Goal: Information Seeking & Learning: Learn about a topic

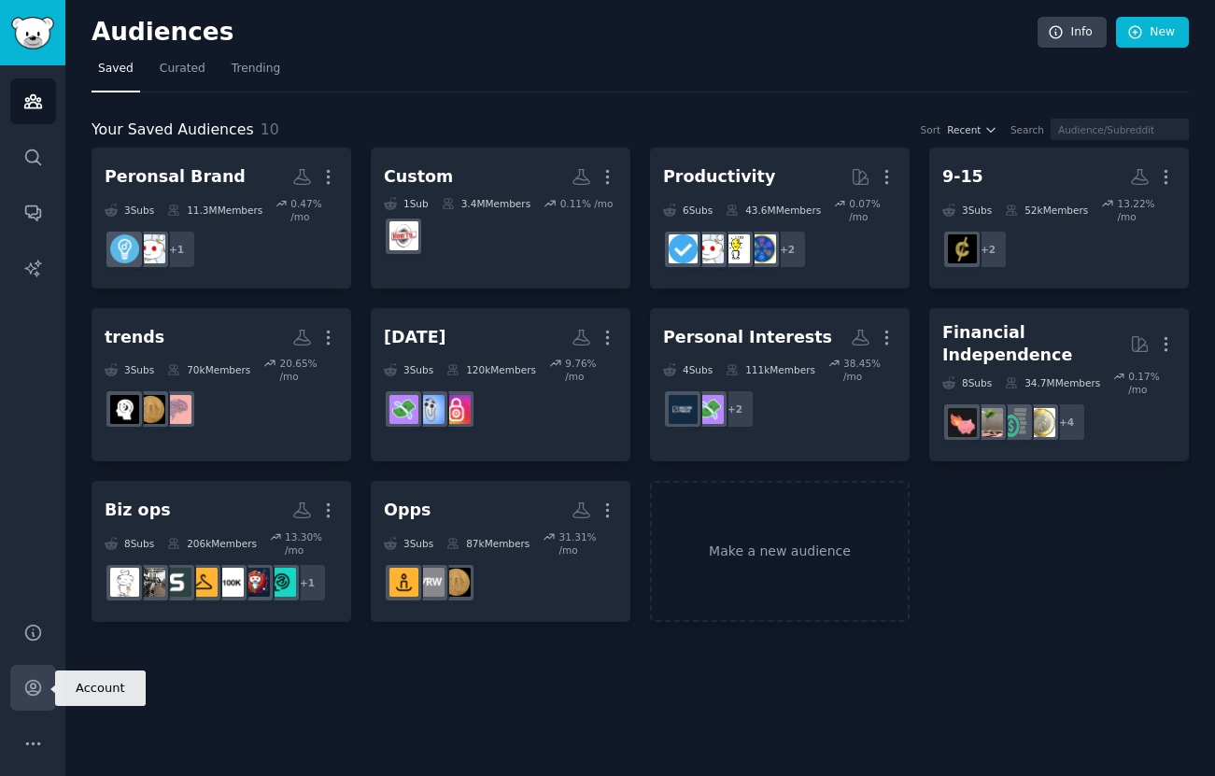
click at [33, 691] on icon "Sidebar" at bounding box center [32, 688] width 15 height 15
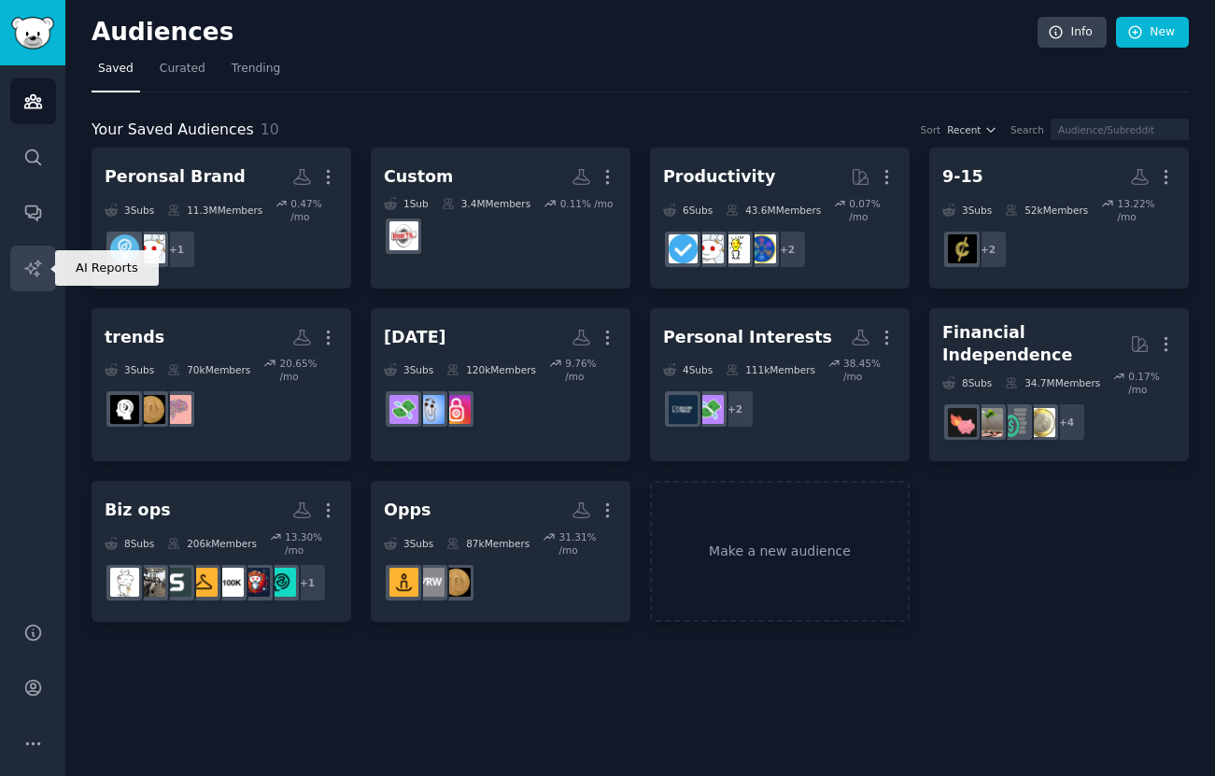
click at [27, 261] on icon "Sidebar" at bounding box center [33, 269] width 20 height 20
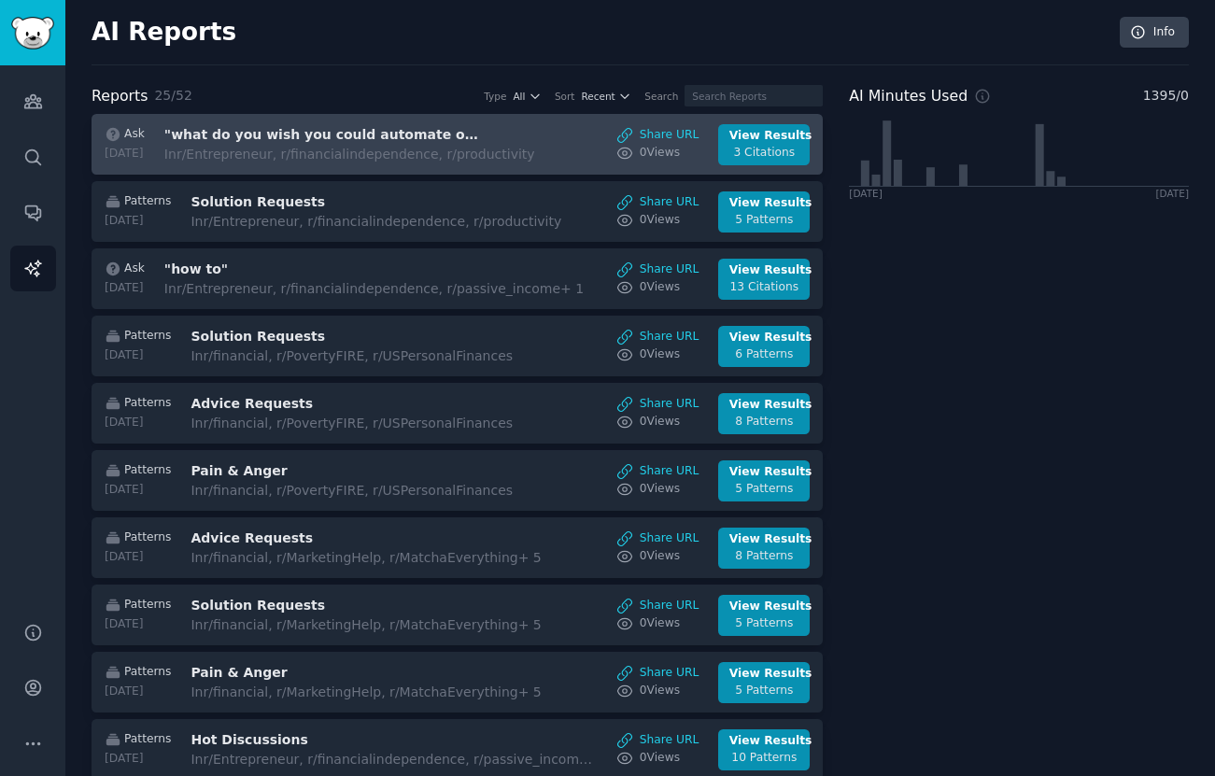
click at [301, 162] on div "In r/Entrepreneur, r/financialindependence, r/productivity" at bounding box center [349, 155] width 371 height 20
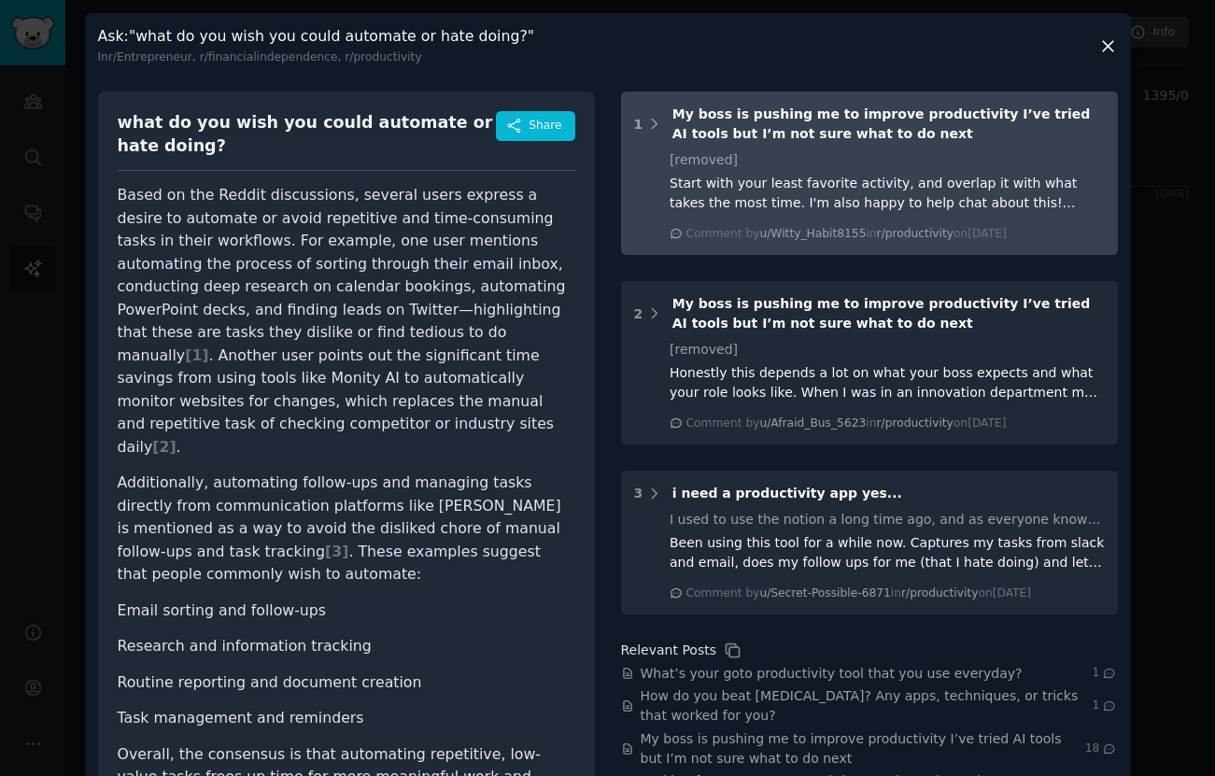
click at [840, 205] on div "Start with your least favorite activity, and overlap it with what takes the mos…" at bounding box center [887, 193] width 435 height 39
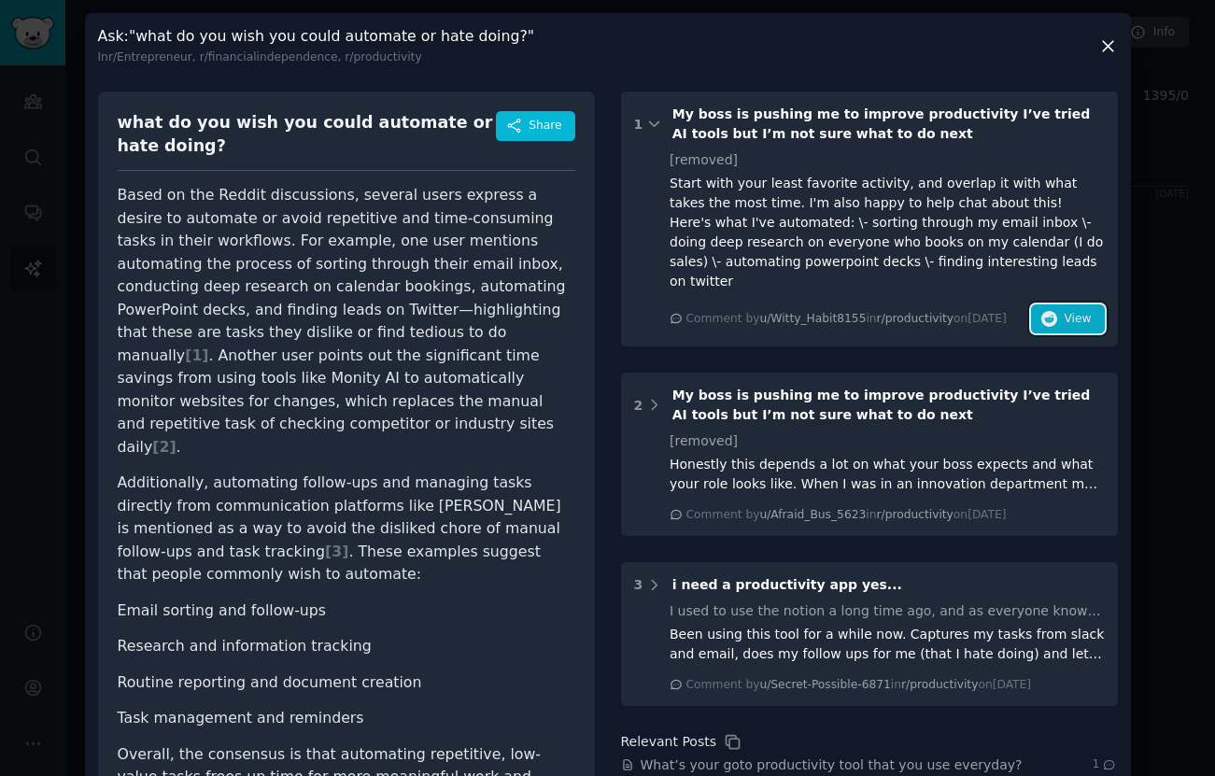
click at [1045, 311] on icon "button" at bounding box center [1049, 319] width 17 height 17
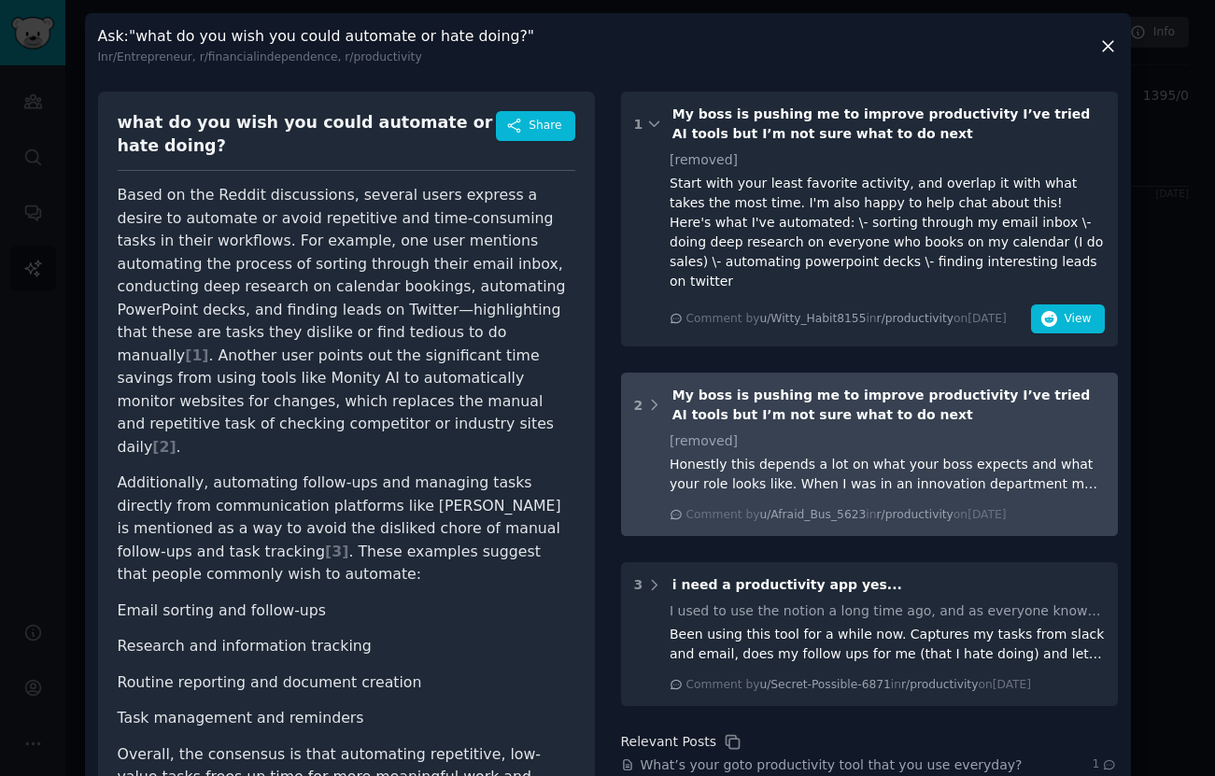
click at [940, 431] on div "[removed]" at bounding box center [887, 441] width 435 height 20
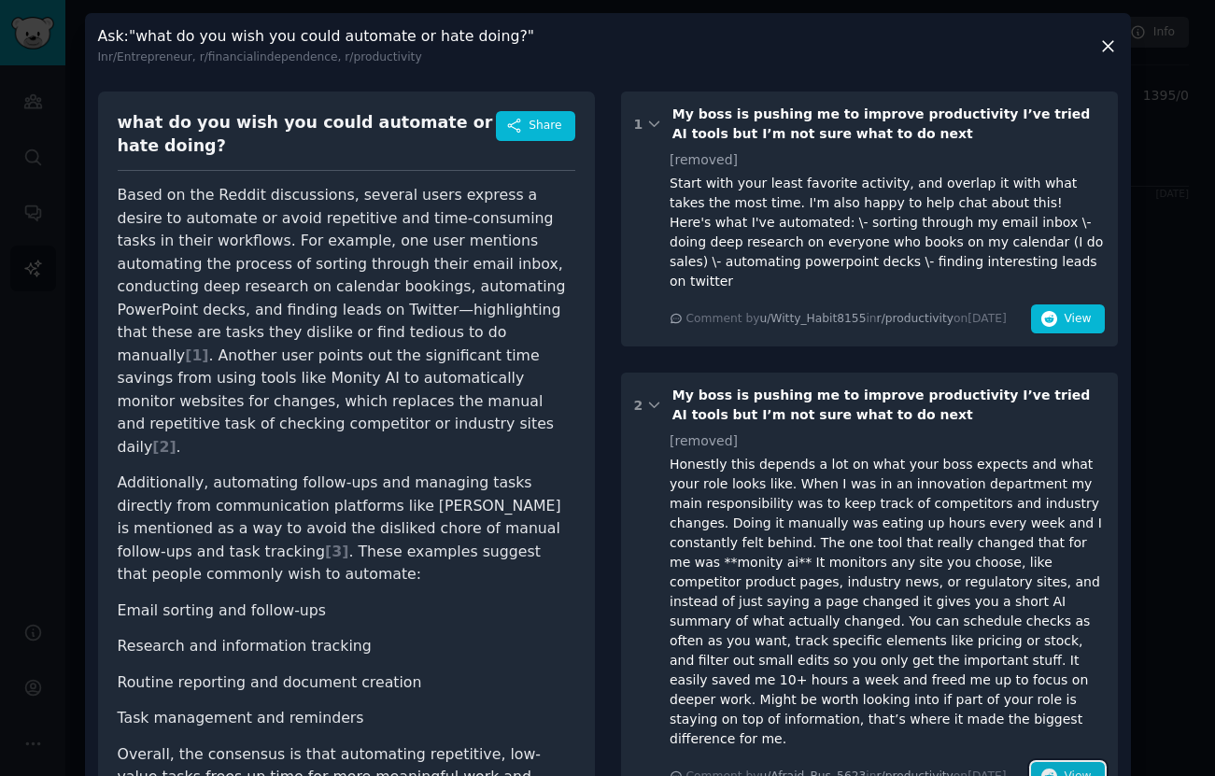
click at [1058, 762] on button "View" at bounding box center [1067, 777] width 73 height 30
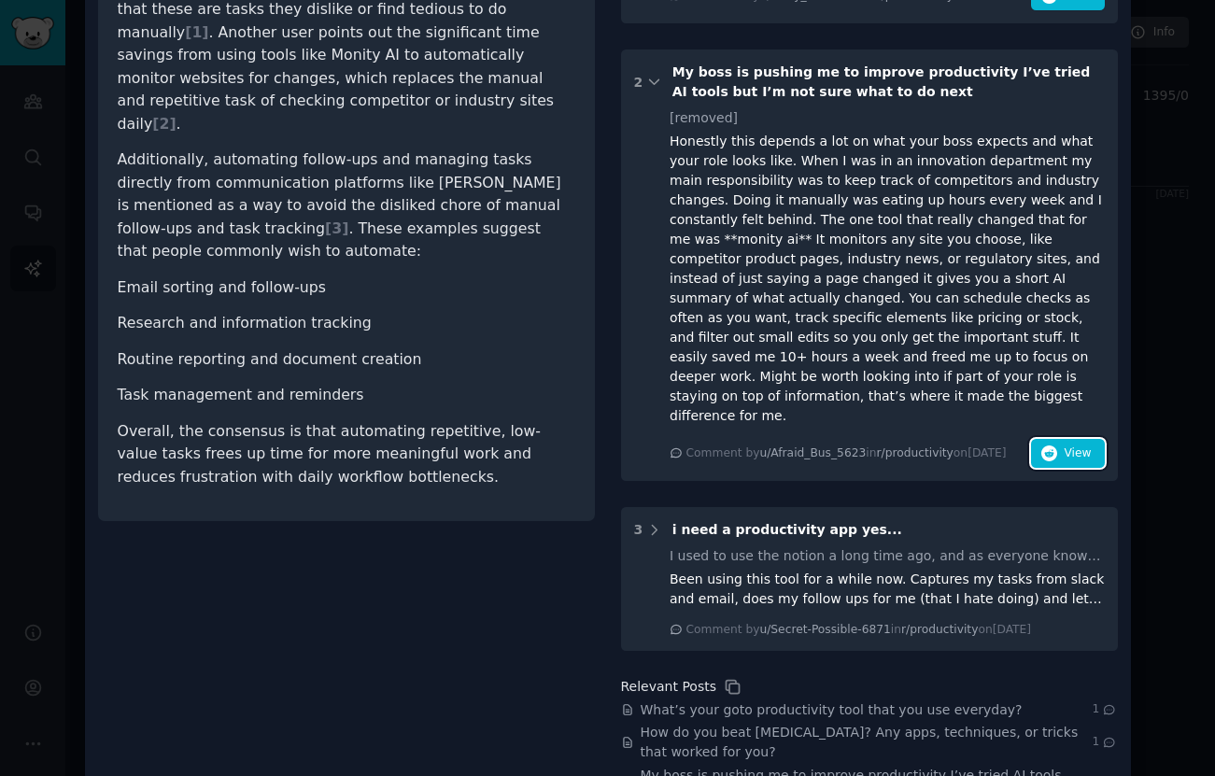
scroll to position [333, 0]
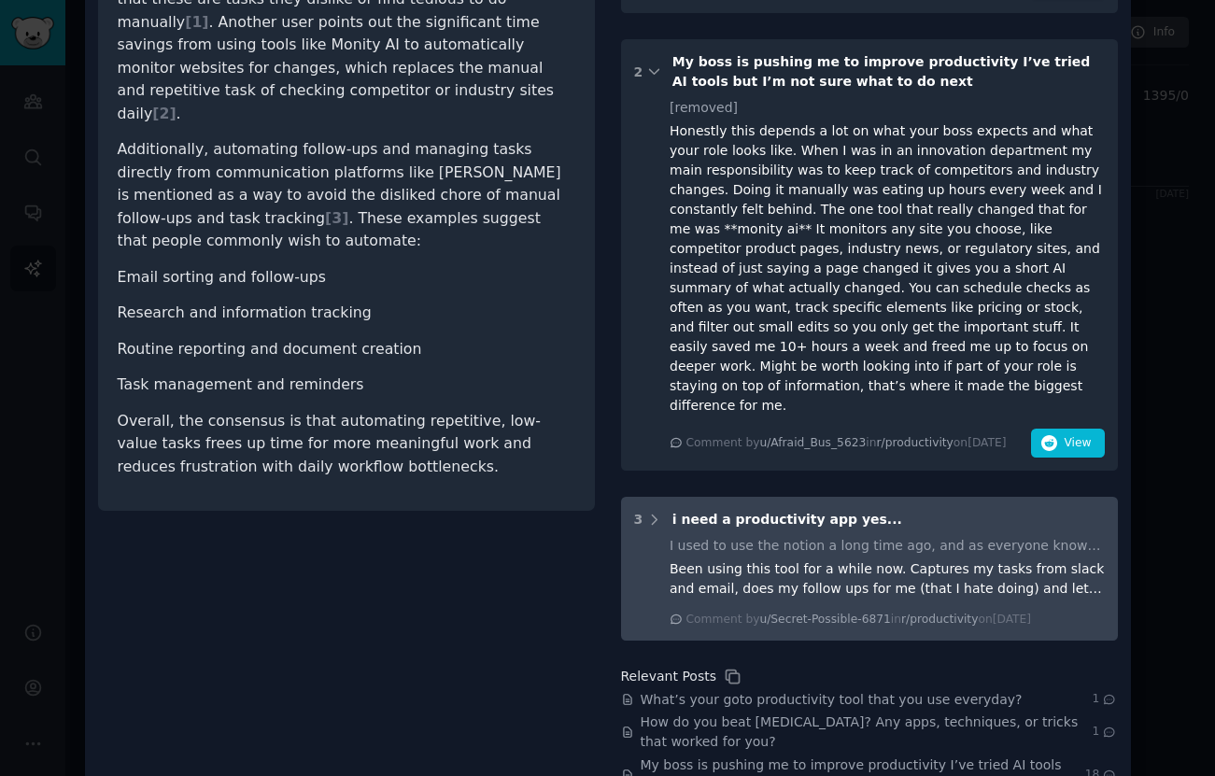
click at [1084, 536] on div "I used to use the notion a long time ago, and as everyone knows, that didn't wo…" at bounding box center [887, 546] width 435 height 20
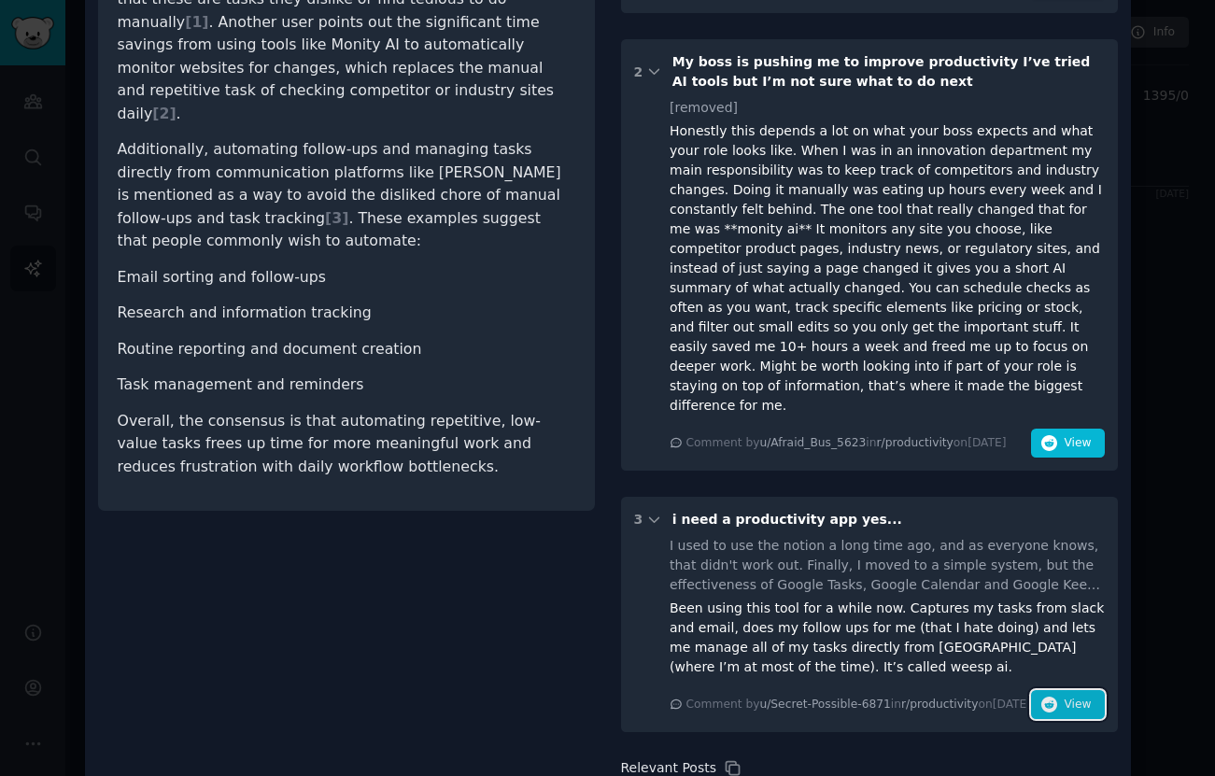
click at [1041, 697] on icon "button" at bounding box center [1049, 705] width 17 height 17
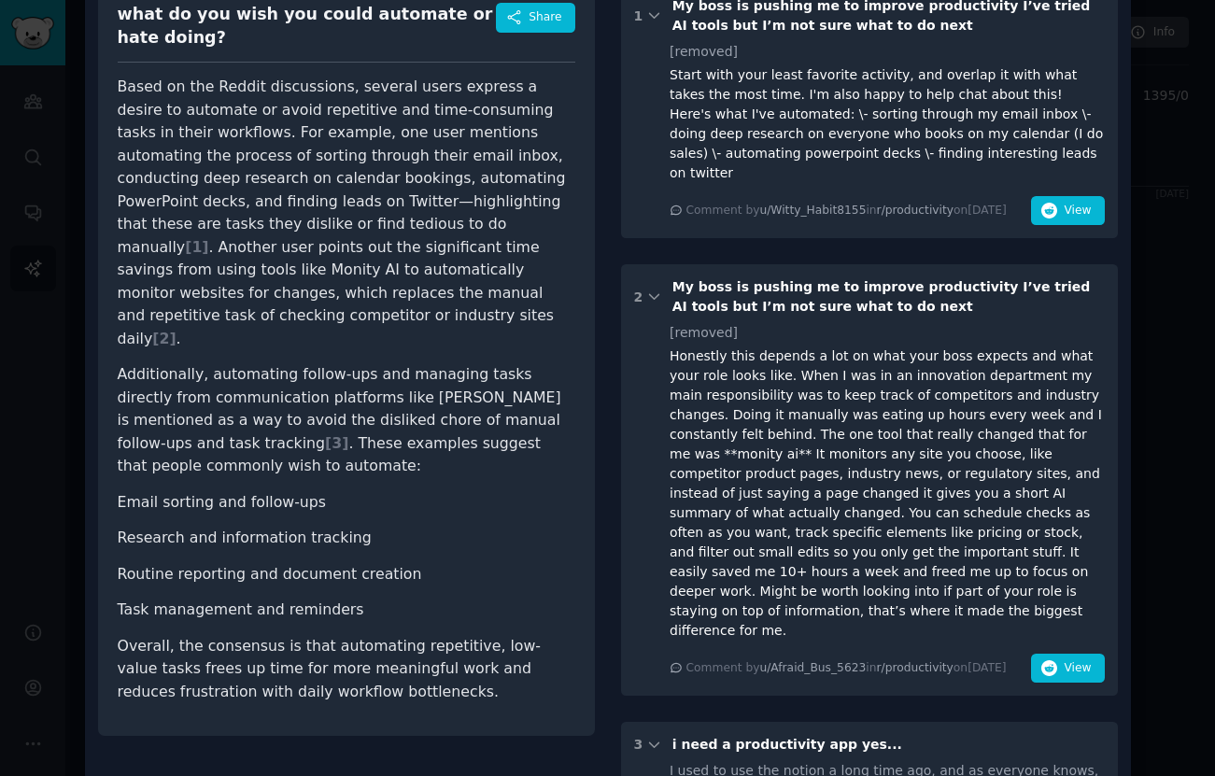
scroll to position [0, 0]
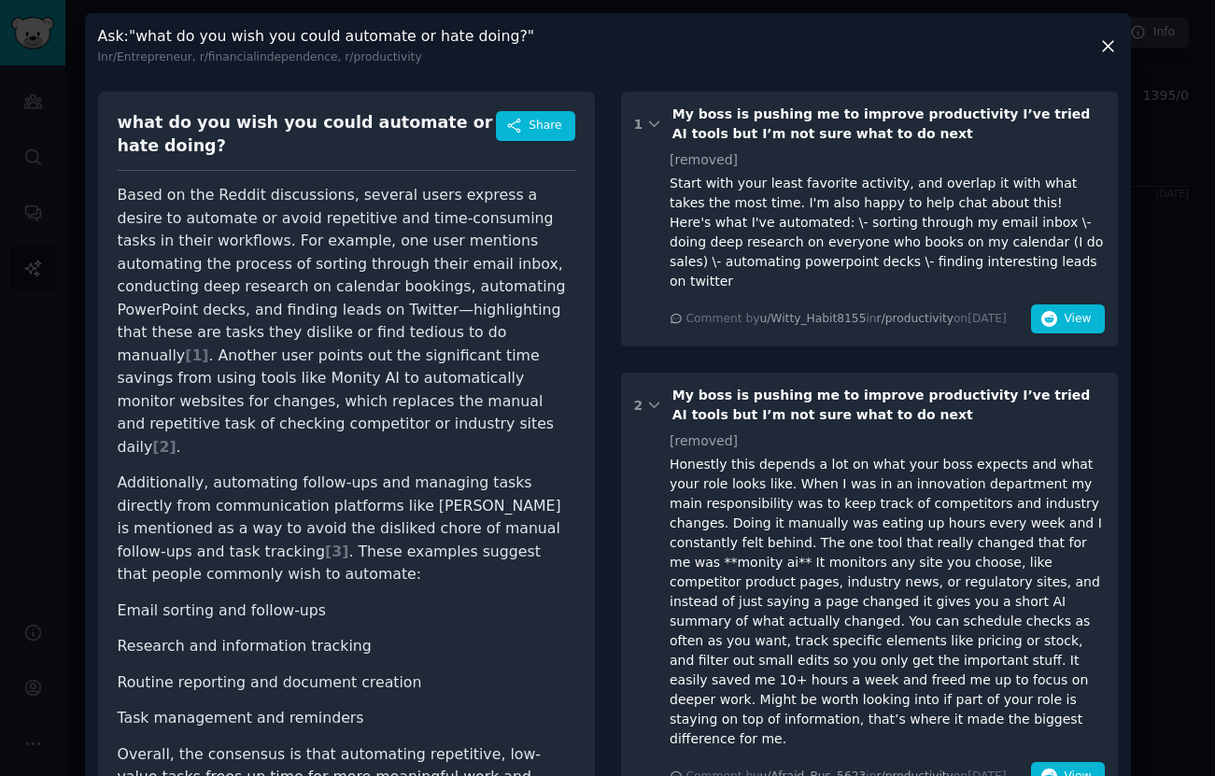
click at [46, 330] on div at bounding box center [607, 388] width 1215 height 776
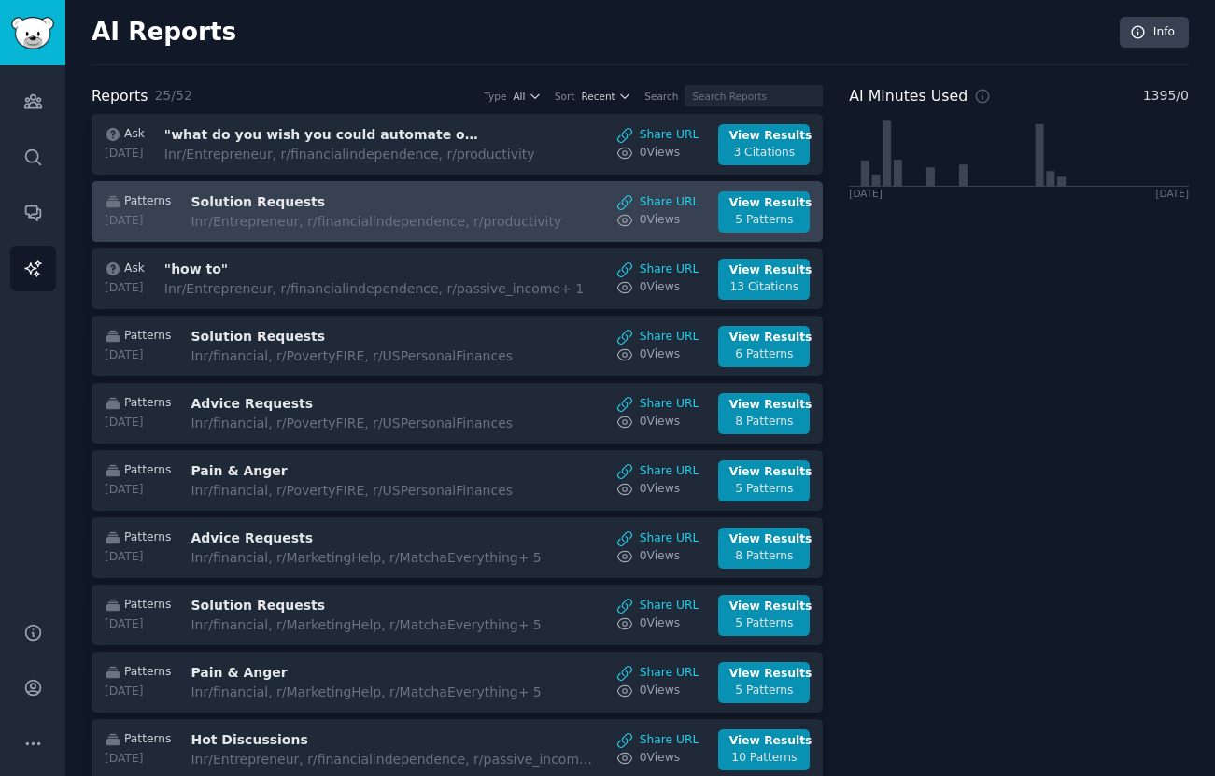
click at [423, 236] on link "Patterns [DATE] Solution Requests In r/Entrepreneur, r/financialindependence, r…" at bounding box center [457, 211] width 731 height 61
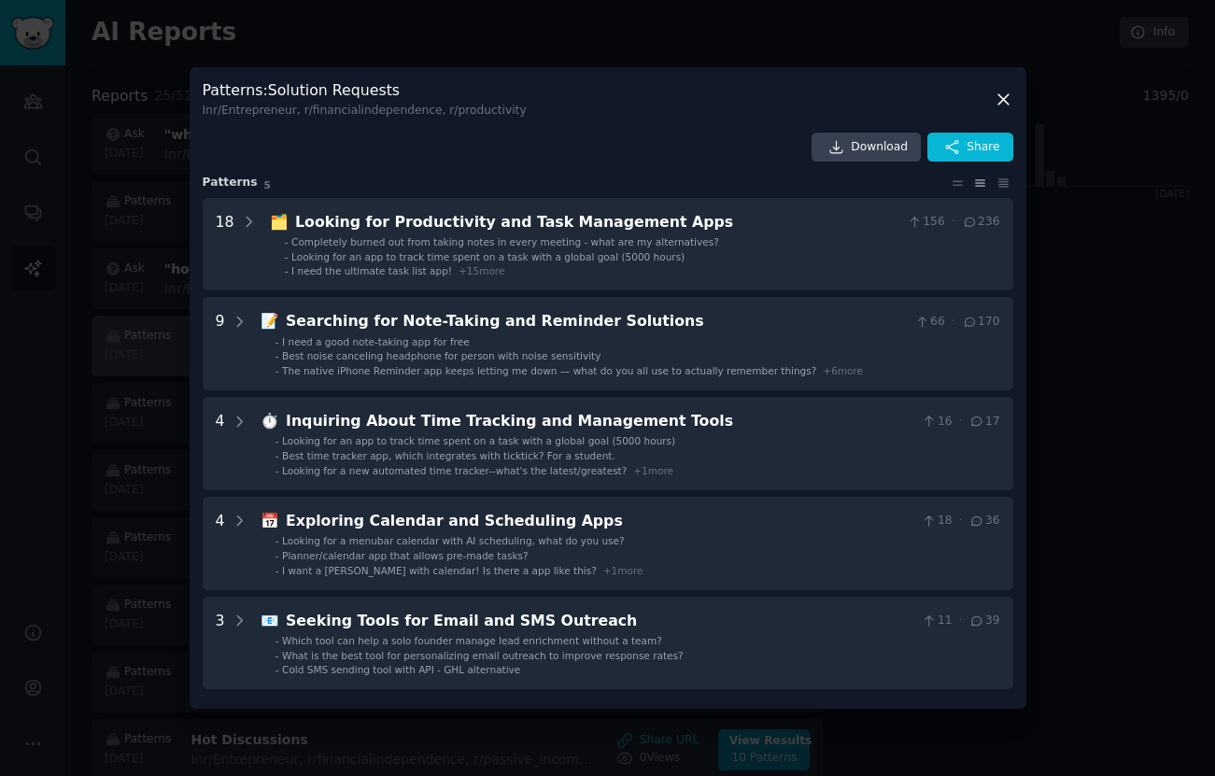
click at [144, 341] on div at bounding box center [607, 388] width 1215 height 776
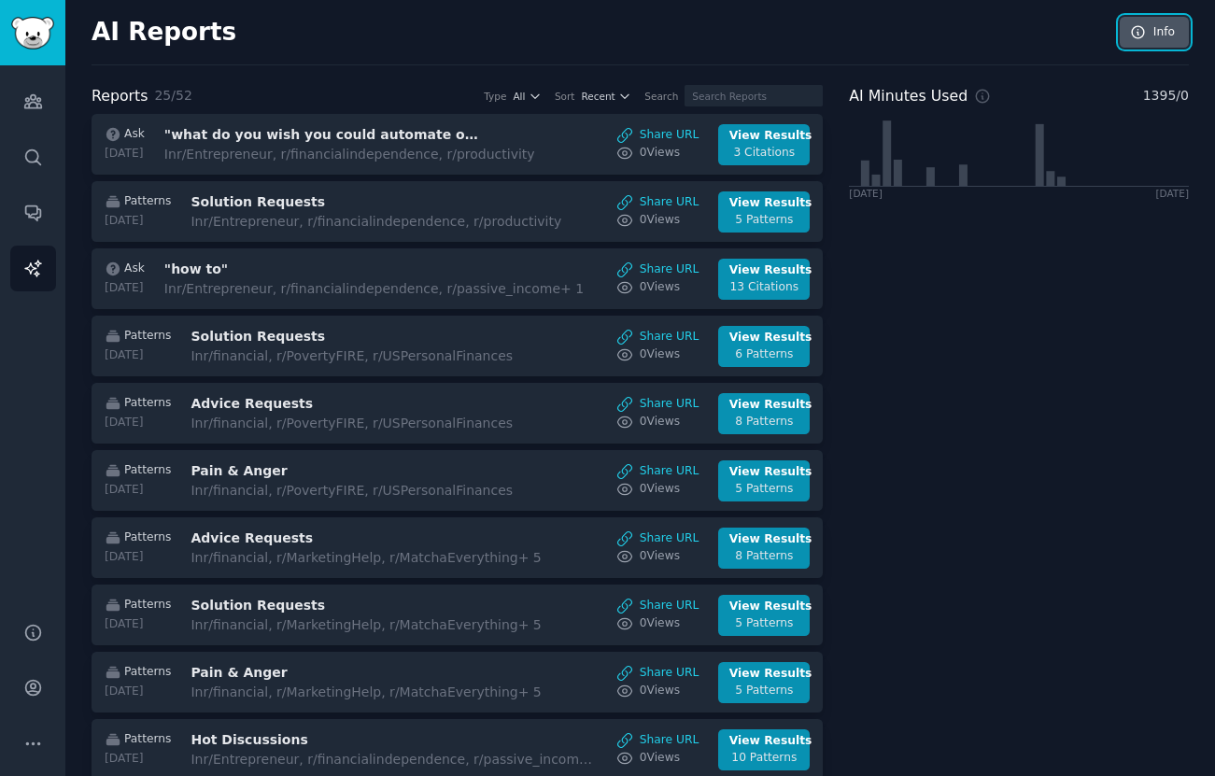
click at [1134, 34] on icon at bounding box center [1139, 32] width 12 height 12
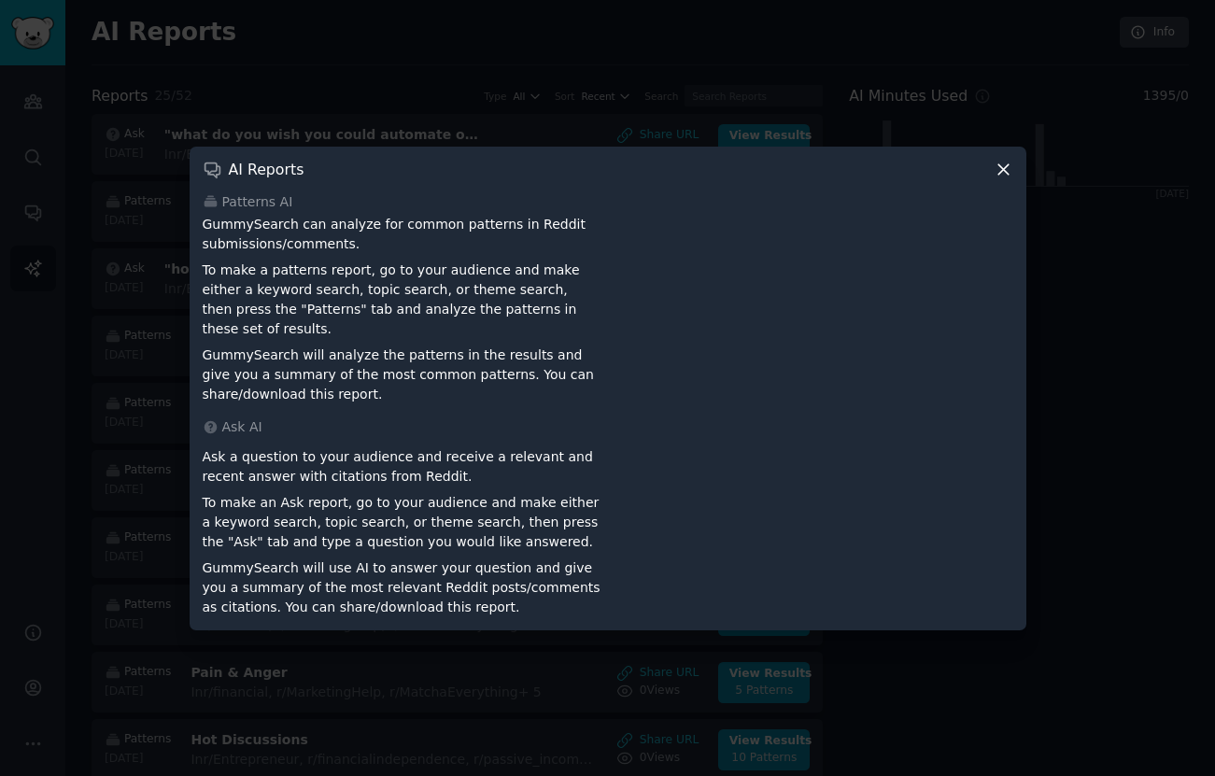
click at [887, 30] on div at bounding box center [607, 388] width 1215 height 776
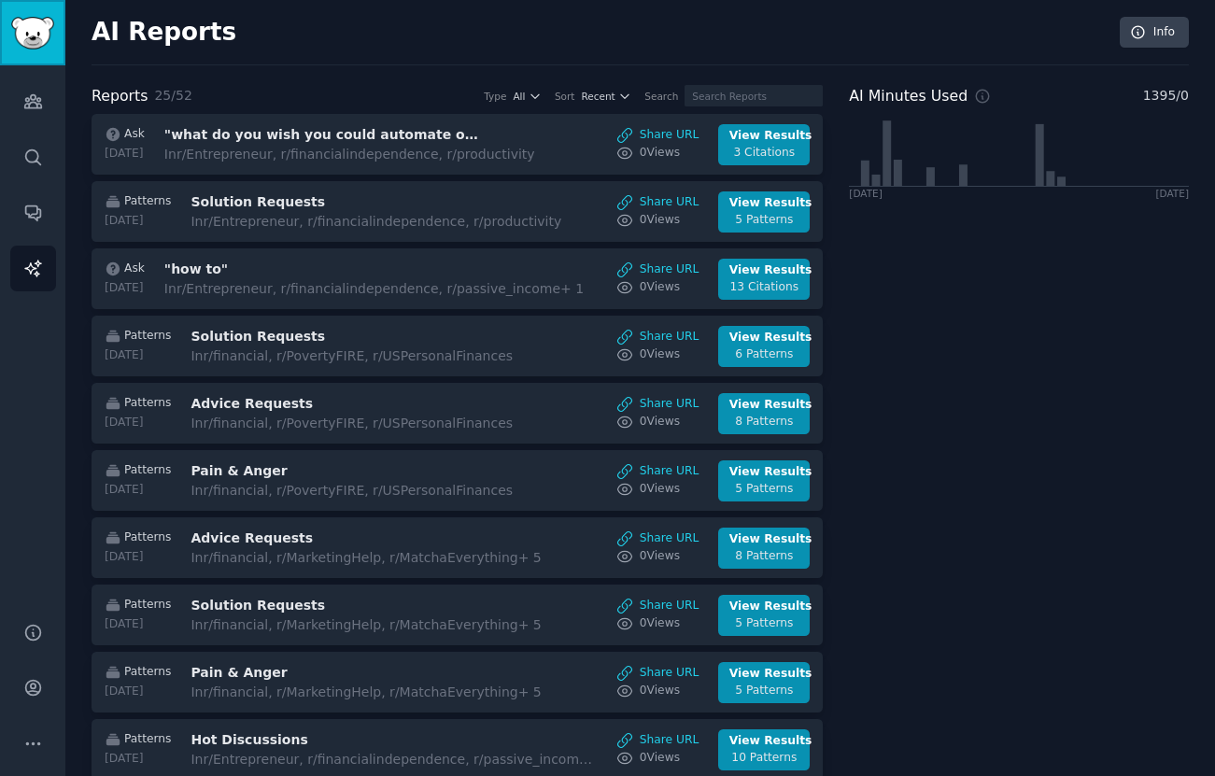
click at [27, 48] on img "Sidebar" at bounding box center [32, 33] width 43 height 33
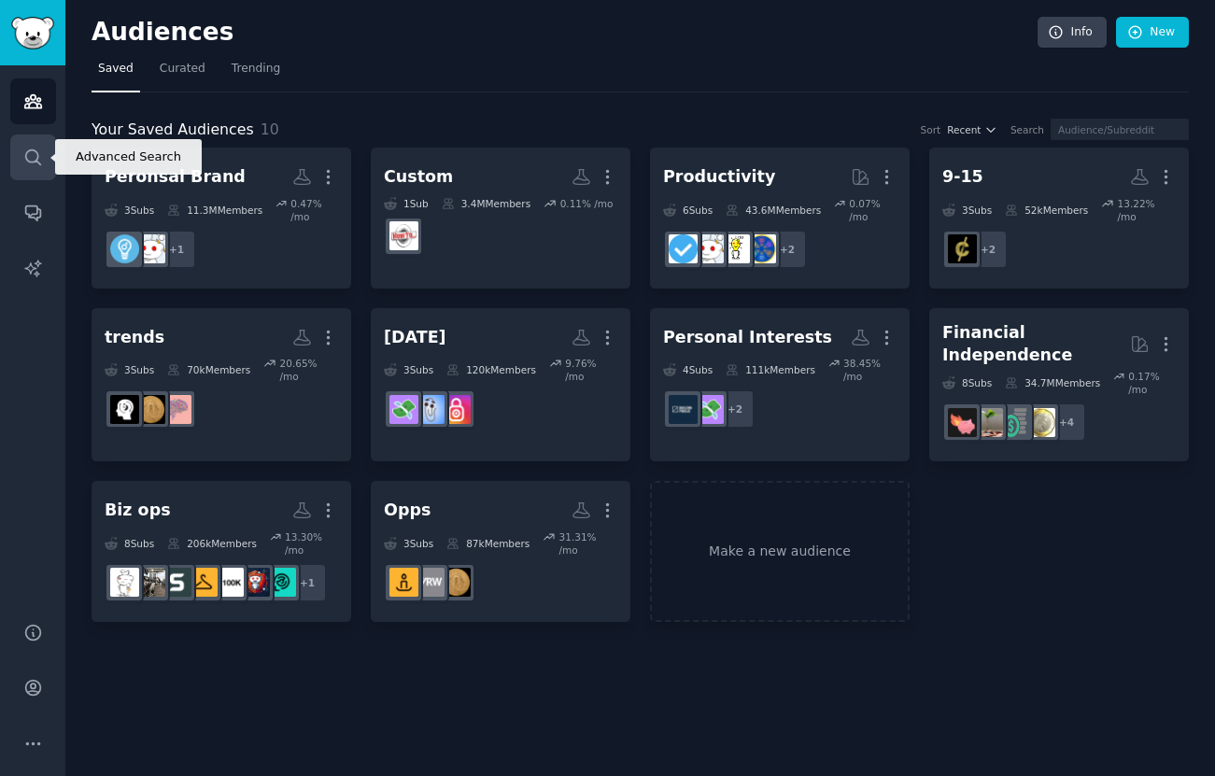
click at [20, 144] on link "Search" at bounding box center [33, 157] width 46 height 46
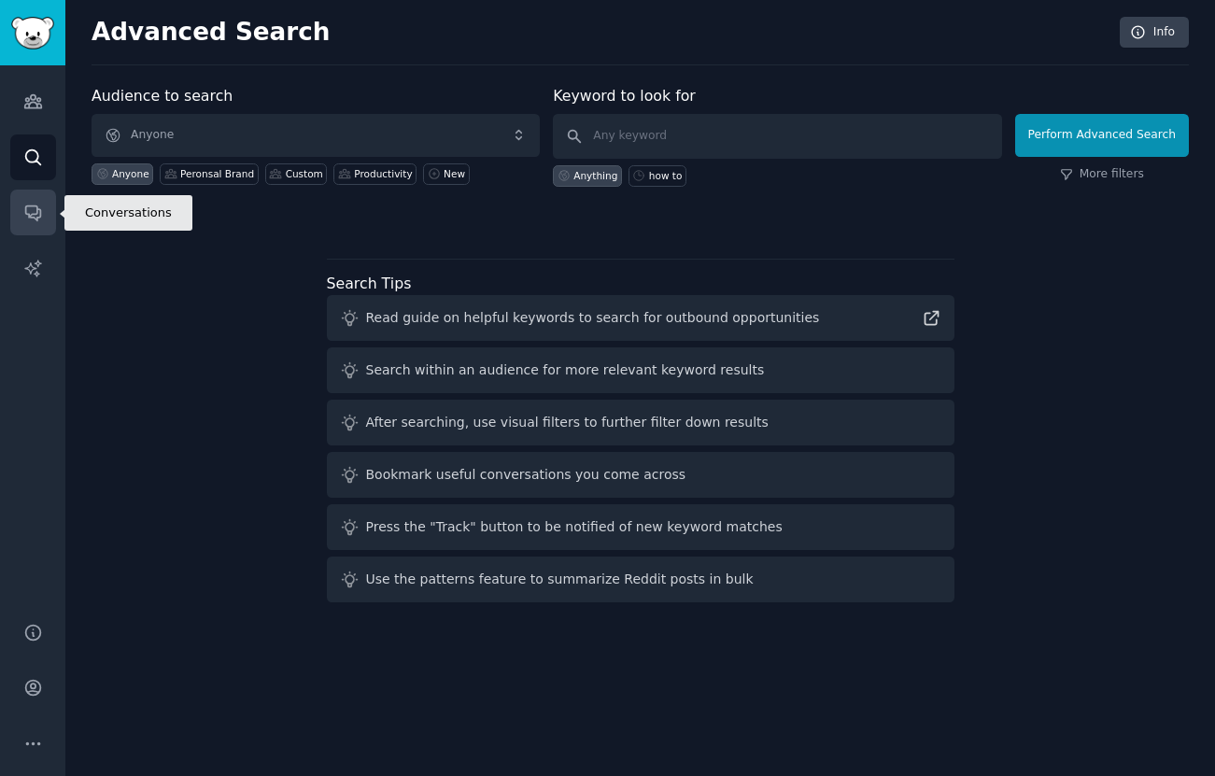
click at [22, 199] on link "Conversations" at bounding box center [33, 213] width 46 height 46
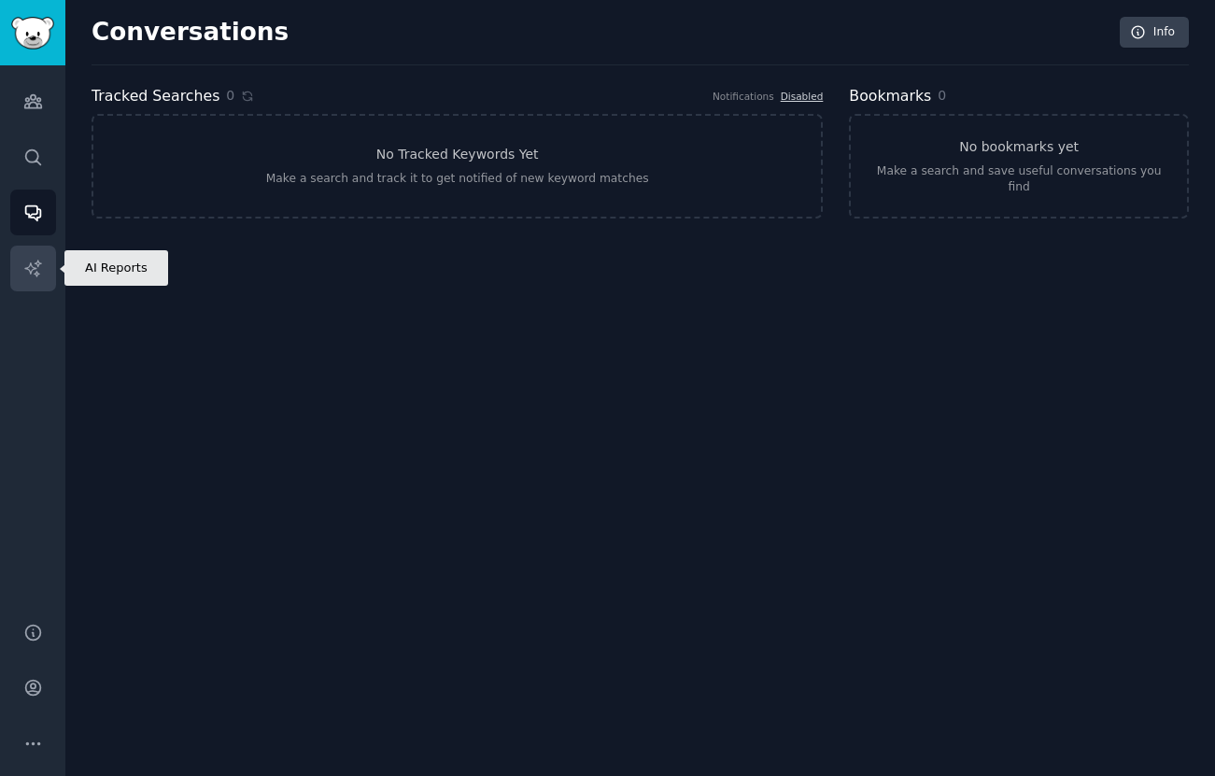
click at [33, 267] on icon "Sidebar" at bounding box center [32, 268] width 16 height 16
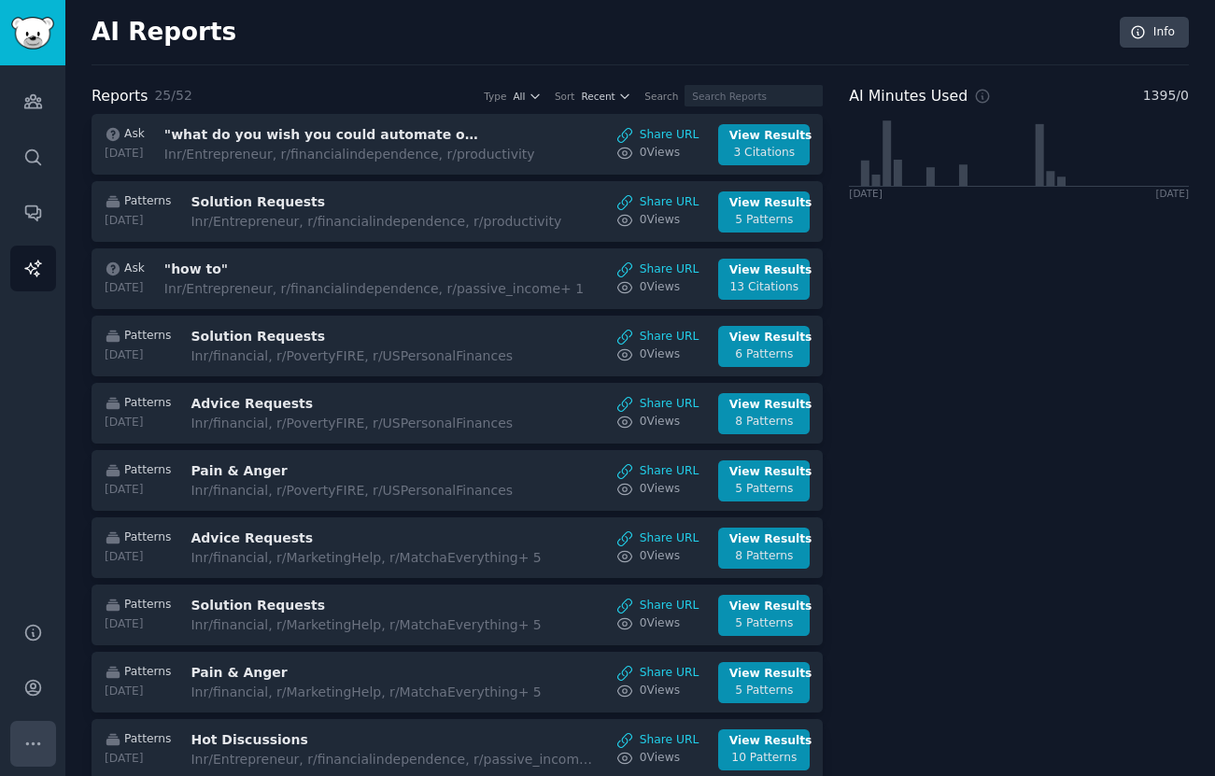
click at [31, 735] on icon "Sidebar" at bounding box center [33, 744] width 20 height 20
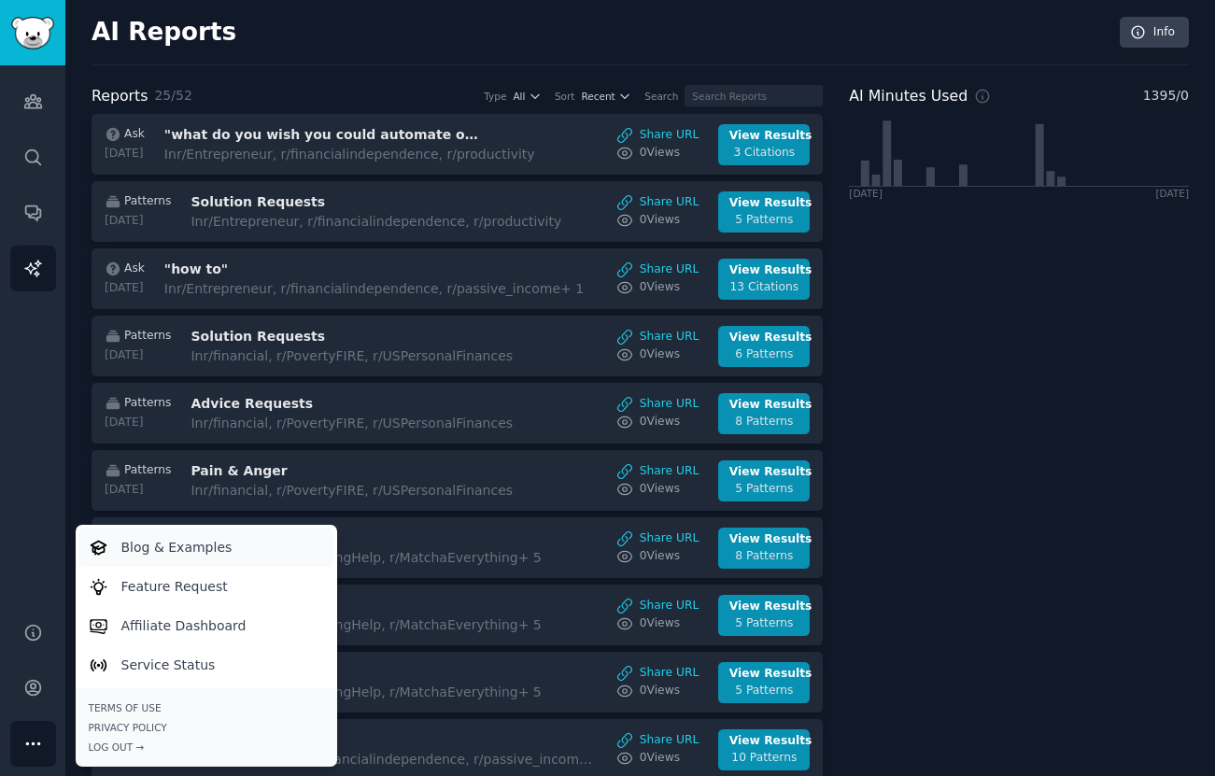
click at [249, 549] on link "Blog & Examples" at bounding box center [205, 547] width 255 height 39
